Goal: Find specific page/section: Find specific page/section

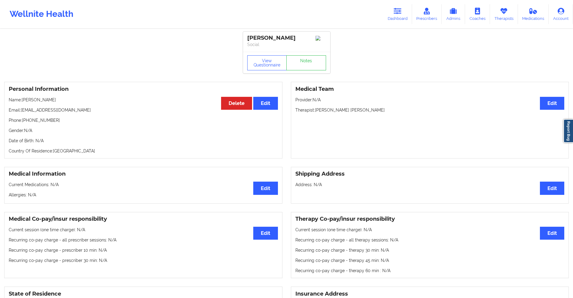
click at [397, 13] on icon at bounding box center [398, 11] width 8 height 7
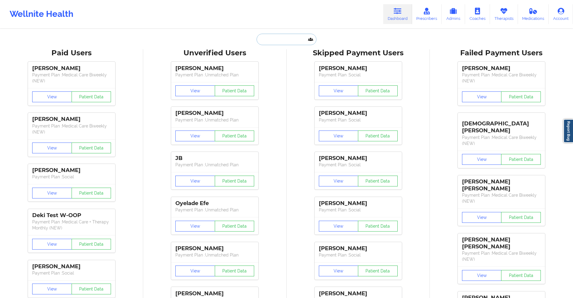
click at [280, 36] on input "text" at bounding box center [287, 39] width 60 height 11
paste input "[EMAIL_ADDRESS][PERSON_NAME][DOMAIN_NAME]"
type input "[EMAIL_ADDRESS][PERSON_NAME][DOMAIN_NAME]"
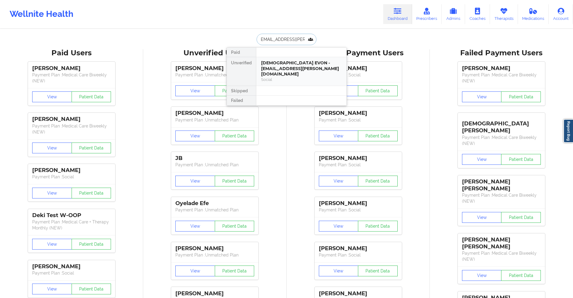
click at [289, 70] on div "[DEMOGRAPHIC_DATA] EVON - [EMAIL_ADDRESS][PERSON_NAME][DOMAIN_NAME]" at bounding box center [301, 68] width 81 height 17
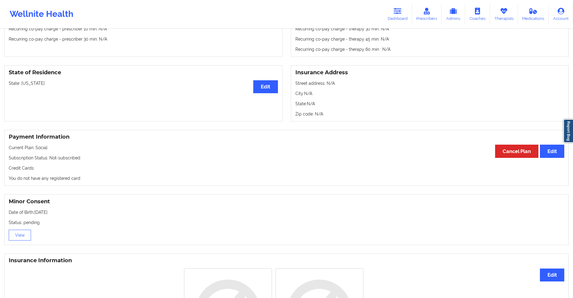
scroll to position [149, 0]
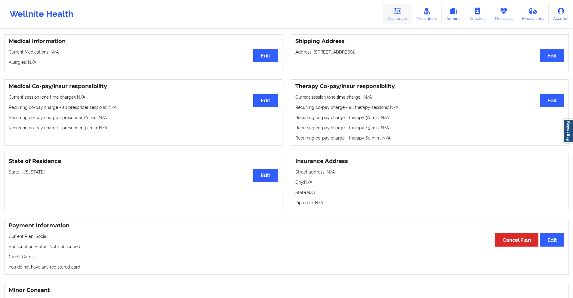
click at [395, 8] on icon at bounding box center [398, 11] width 8 height 7
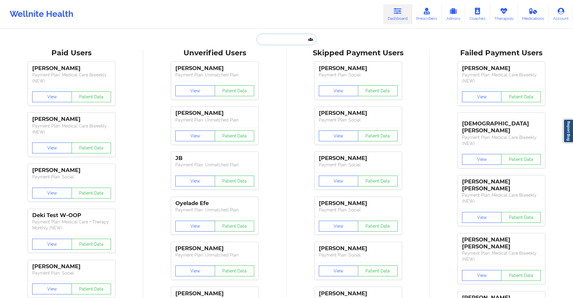
click at [289, 42] on input "text" at bounding box center [287, 39] width 60 height 11
paste input "[EMAIL_ADDRESS][DOMAIN_NAME]"
type input "[EMAIL_ADDRESS][DOMAIN_NAME]"
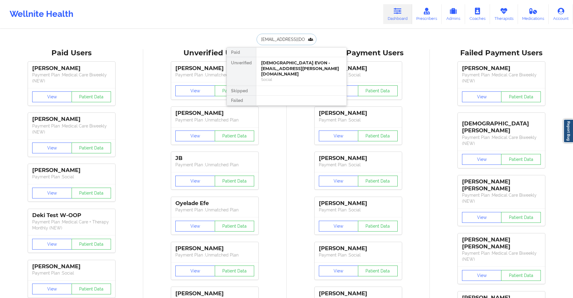
scroll to position [0, 3]
click at [274, 73] on div "Digital Practice Member" at bounding box center [301, 73] width 81 height 5
